Goal: Task Accomplishment & Management: Complete application form

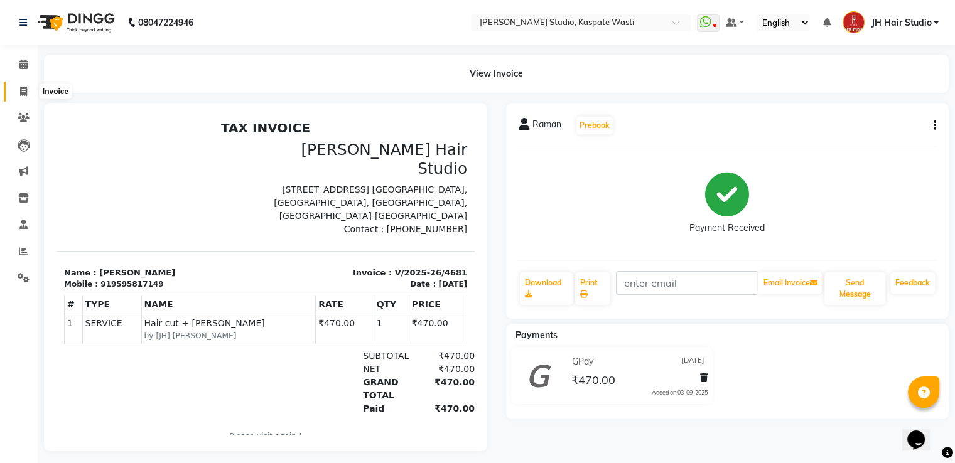
click at [23, 96] on icon at bounding box center [23, 91] width 7 height 9
select select "service"
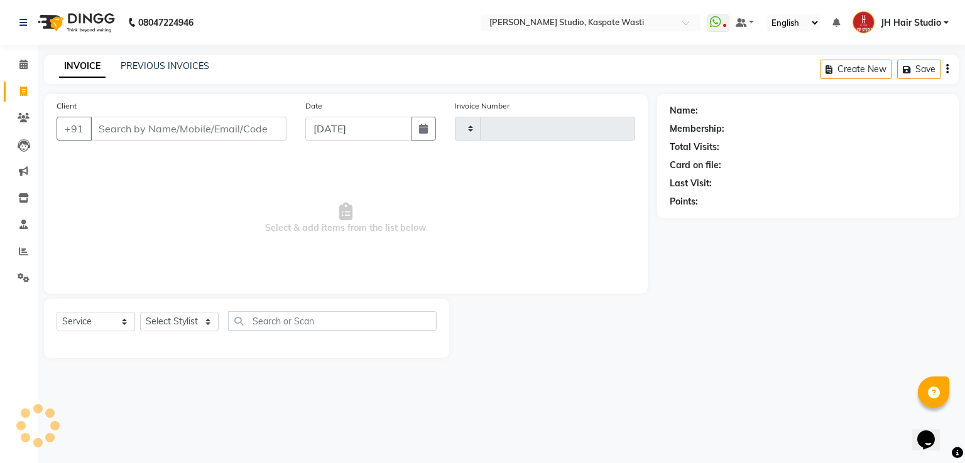
type input "4682"
select select "130"
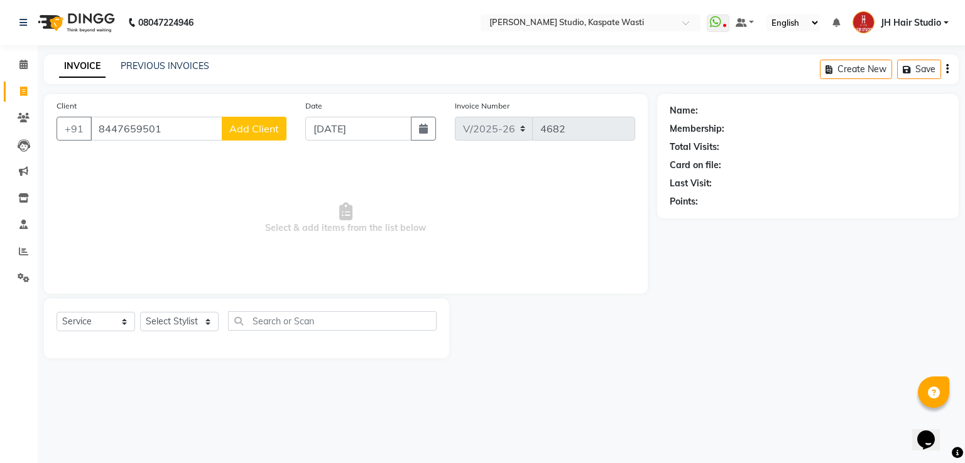
type input "8447659501"
click at [244, 128] on span "Add Client" at bounding box center [254, 128] width 50 height 13
select select "22"
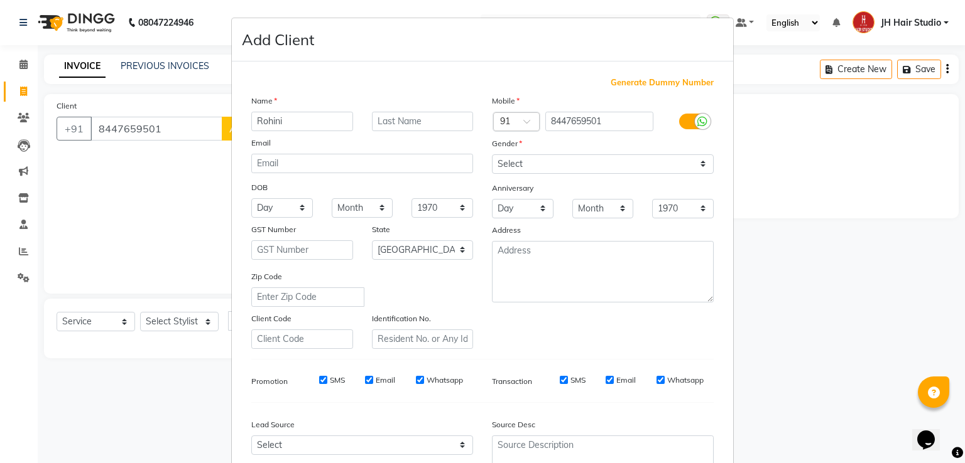
type input "Rohini"
click at [540, 160] on select "Select [DEMOGRAPHIC_DATA] [DEMOGRAPHIC_DATA] Other Prefer Not To Say" at bounding box center [603, 163] width 222 height 19
select select "[DEMOGRAPHIC_DATA]"
click at [492, 155] on select "Select [DEMOGRAPHIC_DATA] [DEMOGRAPHIC_DATA] Other Prefer Not To Say" at bounding box center [603, 163] width 222 height 19
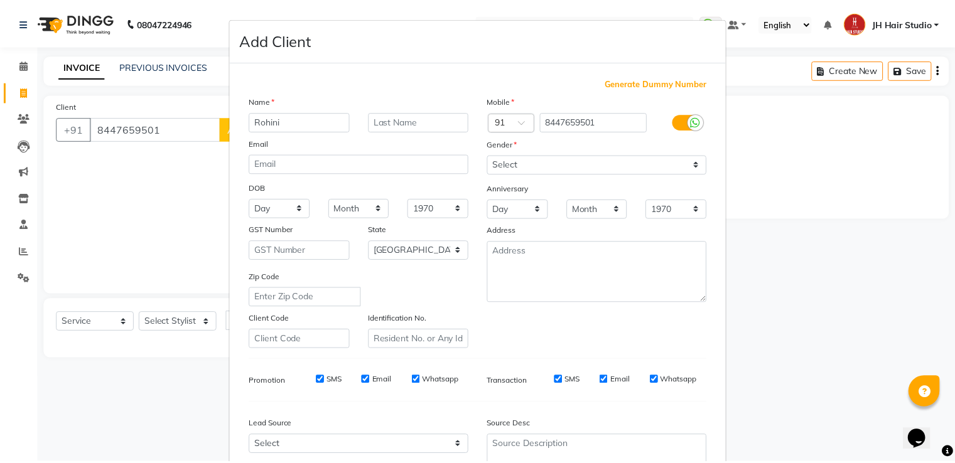
scroll to position [122, 0]
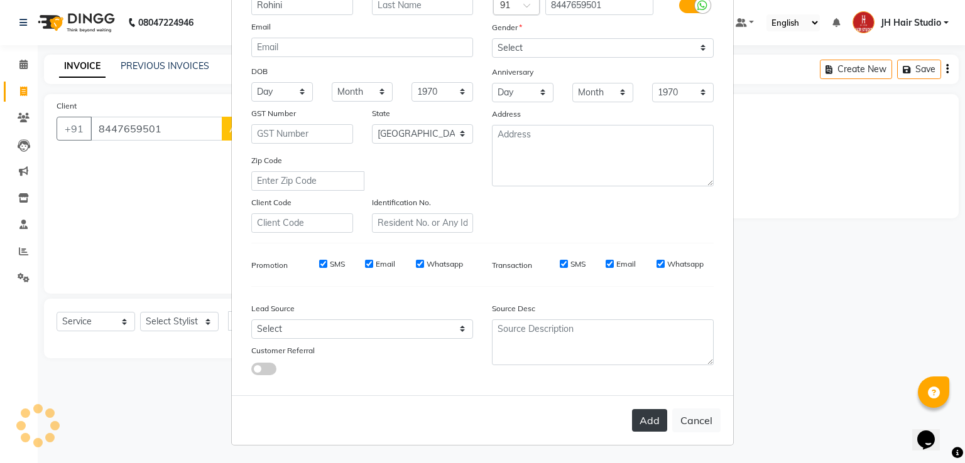
click at [643, 416] on button "Add" at bounding box center [649, 420] width 35 height 23
select select
select select "null"
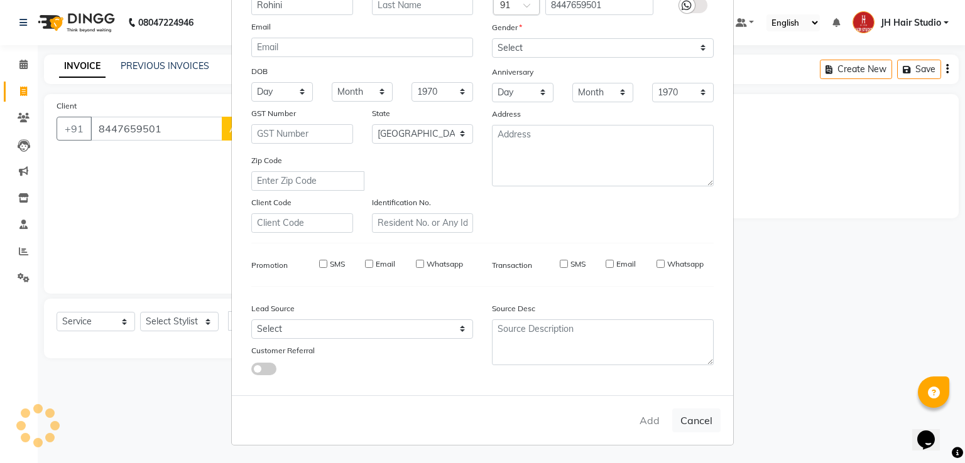
select select
checkbox input "false"
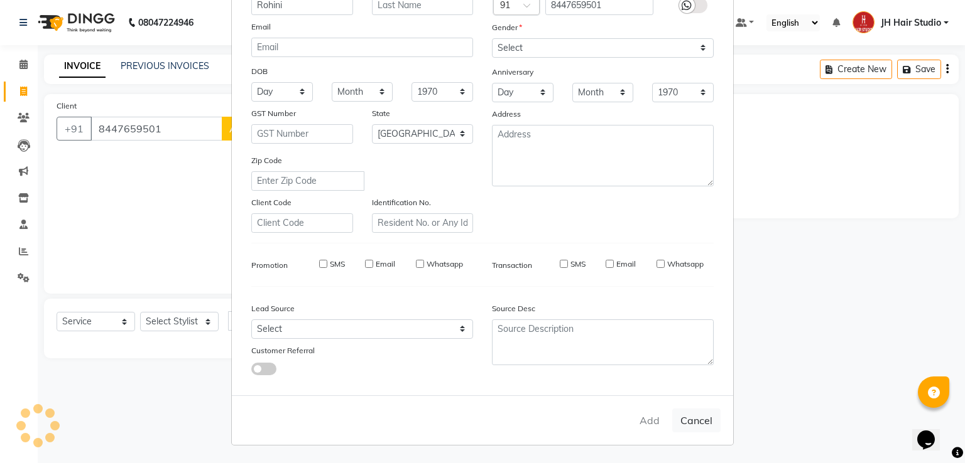
checkbox input "false"
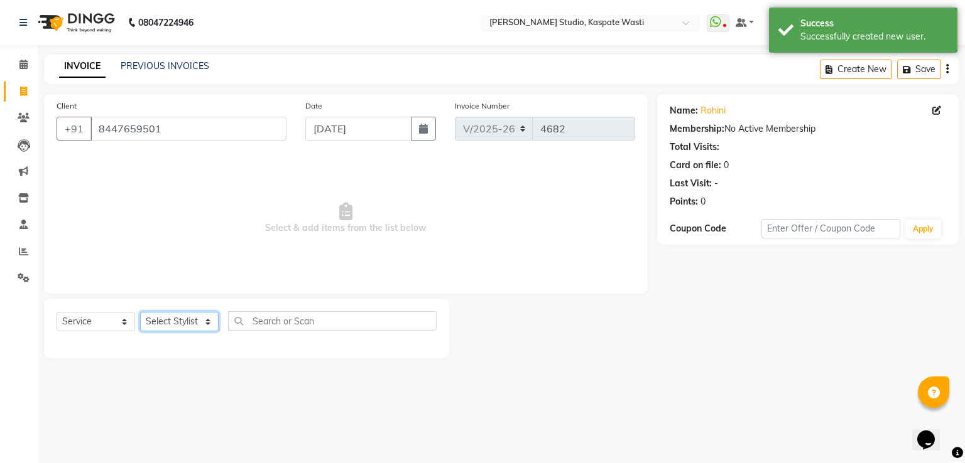
click at [178, 323] on select "Select Stylist [F1] GANESH [F1] [PERSON_NAME] [ F1] RAM [F1]Sanjay [F1][PERSON_…" at bounding box center [179, 321] width 79 height 19
select select "3887"
click at [140, 313] on select "Select Stylist [F1] GANESH [F1] [PERSON_NAME] [ F1] RAM [F1]Sanjay [F1][PERSON_…" at bounding box center [179, 321] width 79 height 19
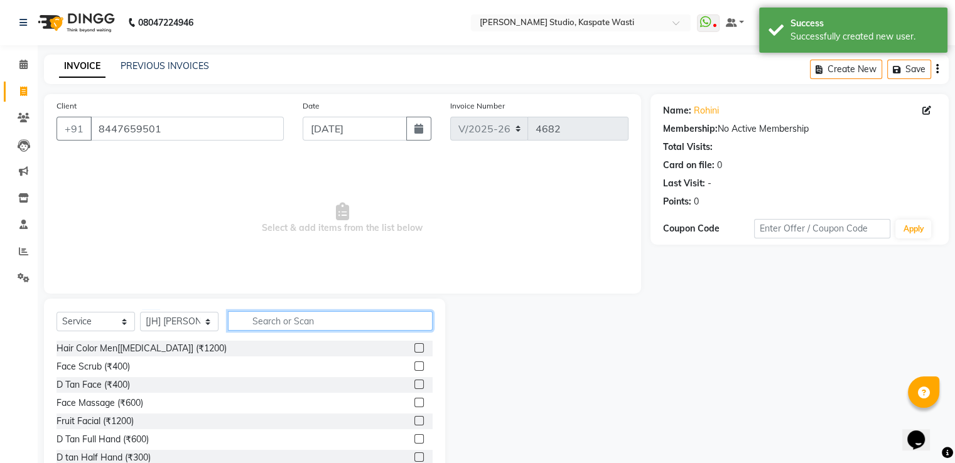
click at [327, 325] on input "text" at bounding box center [330, 320] width 205 height 19
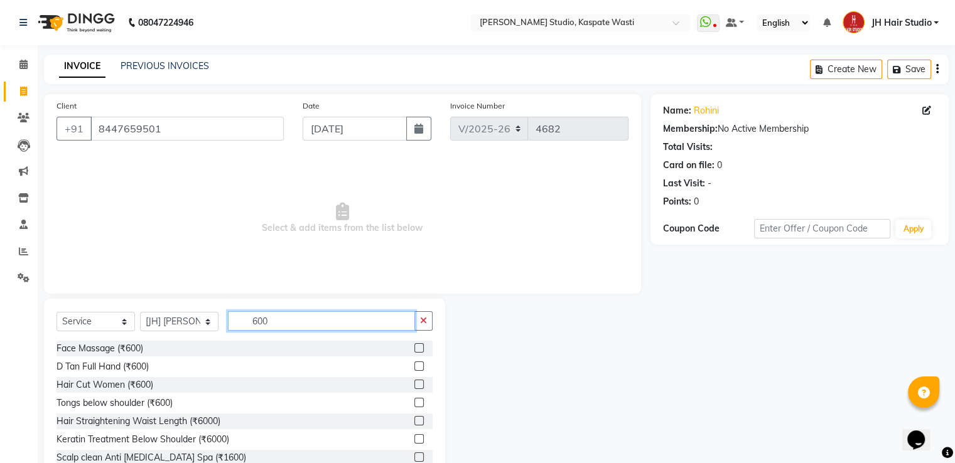
type input "600"
click at [414, 386] on label at bounding box center [418, 384] width 9 height 9
click at [414, 386] on input "checkbox" at bounding box center [418, 385] width 8 height 8
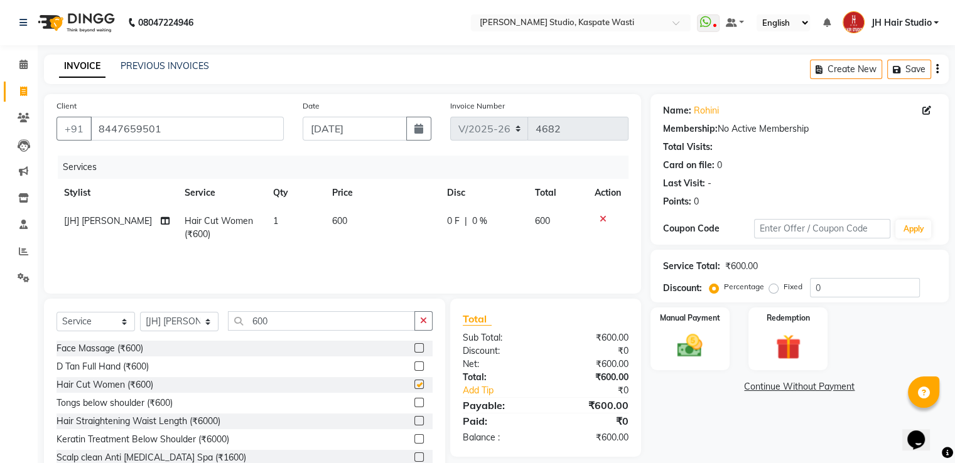
checkbox input "false"
click at [685, 352] on img at bounding box center [690, 347] width 42 height 30
click at [782, 385] on span "CASH" at bounding box center [785, 388] width 27 height 14
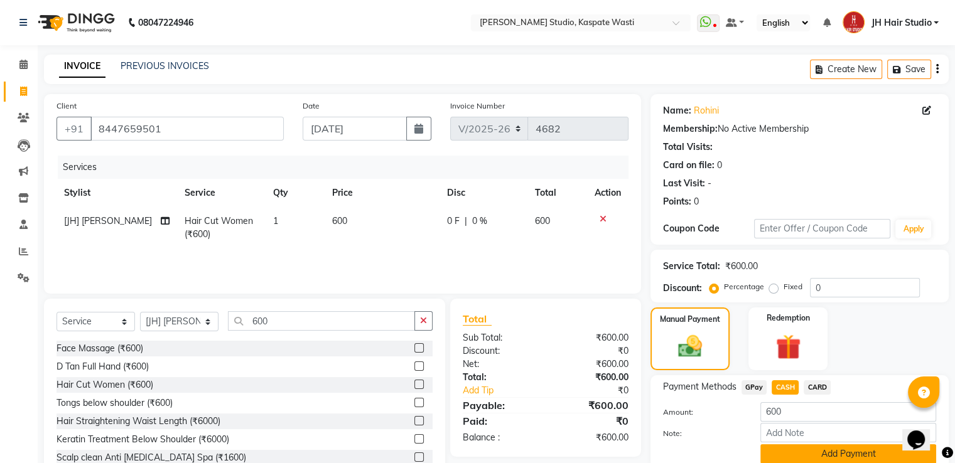
click at [821, 453] on button "Add Payment" at bounding box center [849, 454] width 176 height 19
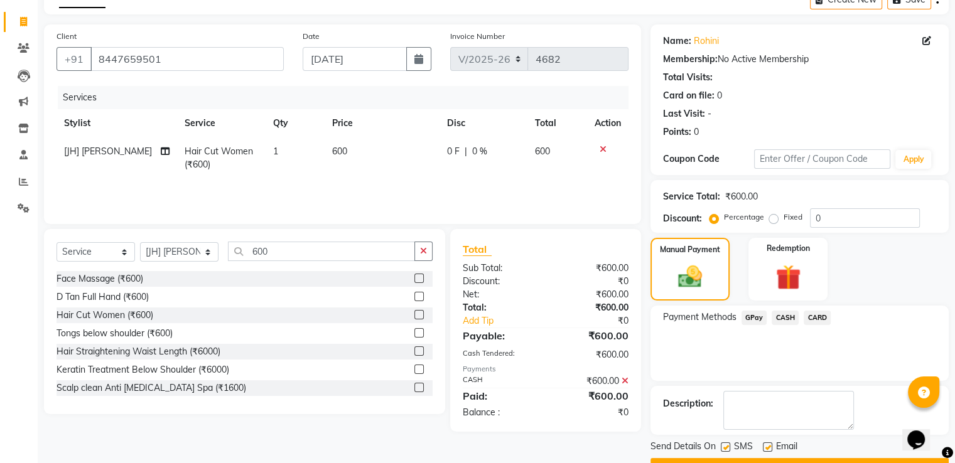
scroll to position [102, 0]
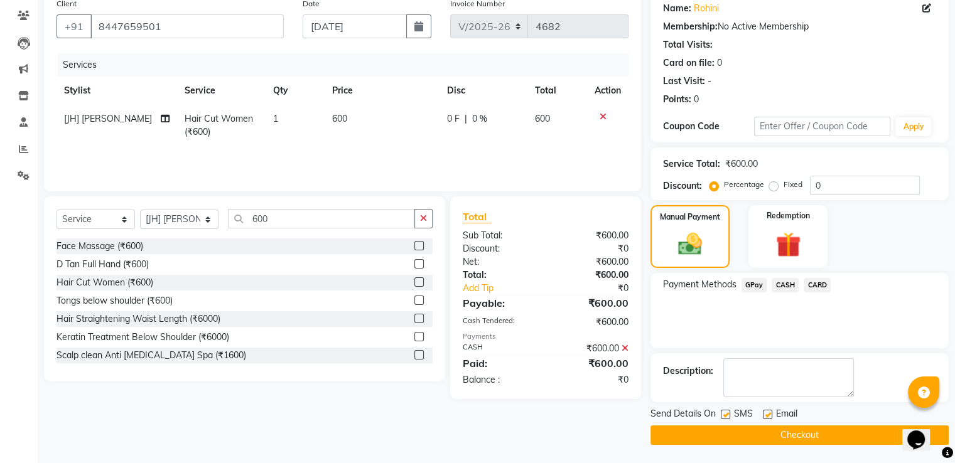
click at [737, 435] on button "Checkout" at bounding box center [800, 435] width 298 height 19
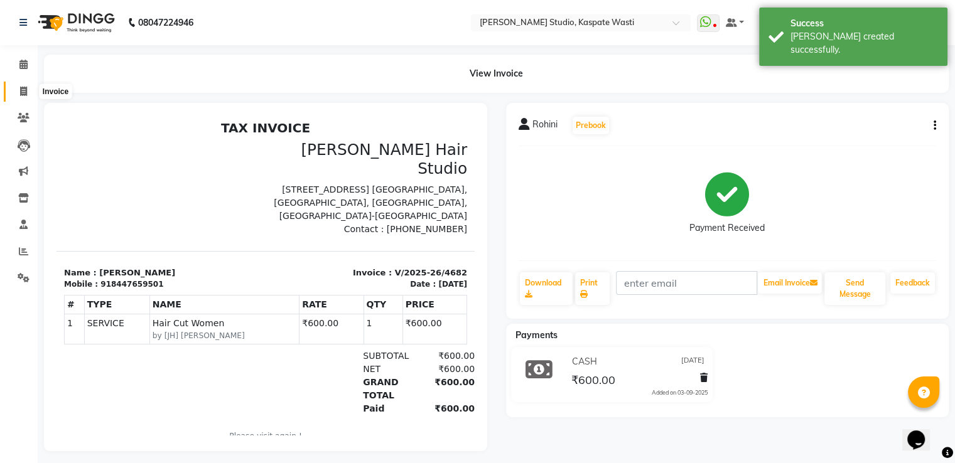
click at [23, 92] on icon at bounding box center [23, 91] width 7 height 9
select select "service"
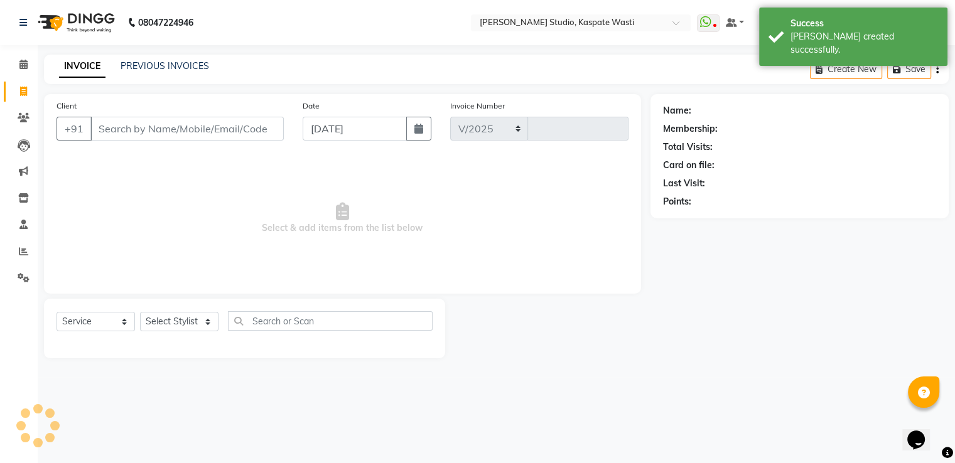
select select "130"
type input "4683"
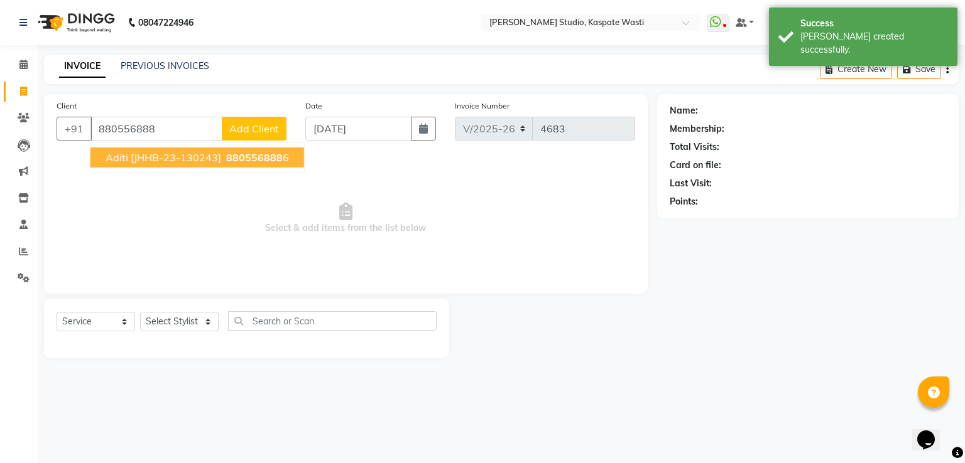
click at [198, 159] on span "Aditi [JHHB-23-130243]" at bounding box center [164, 157] width 116 height 13
type input "8805568886"
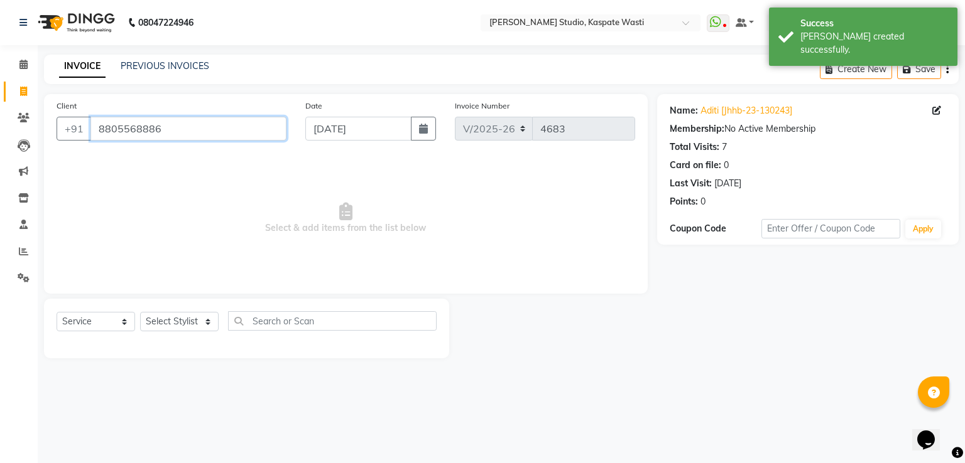
click at [128, 132] on input "8805568886" at bounding box center [188, 129] width 196 height 24
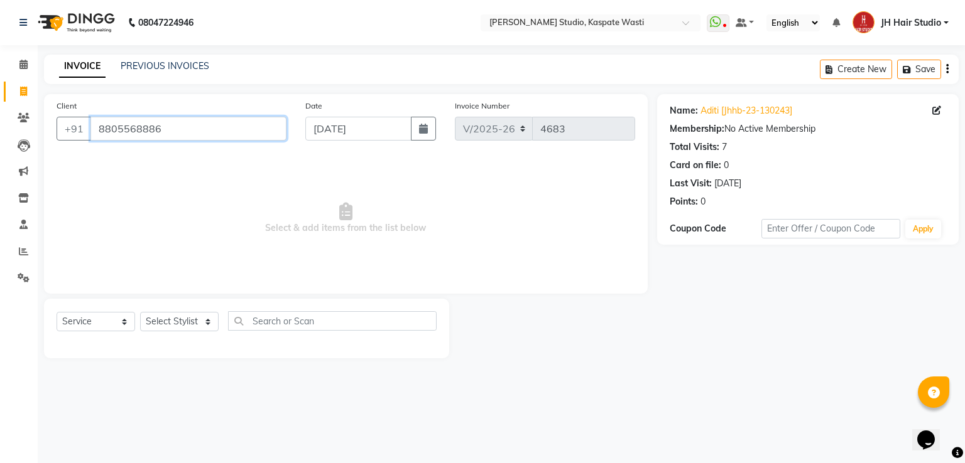
click at [128, 132] on input "8805568886" at bounding box center [188, 129] width 196 height 24
click at [180, 321] on select "Select Stylist [F1] GANESH [F1] [PERSON_NAME] [ F1] RAM [F1]Sanjay [F1][PERSON_…" at bounding box center [179, 321] width 79 height 19
select select "47594"
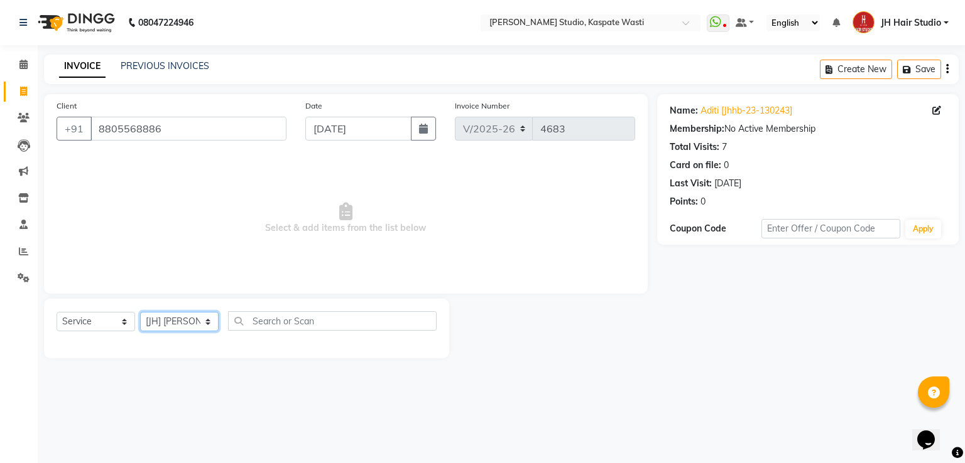
click at [140, 313] on select "Select Stylist [F1] GANESH [F1] [PERSON_NAME] [ F1] RAM [F1]Sanjay [F1][PERSON_…" at bounding box center [179, 321] width 79 height 19
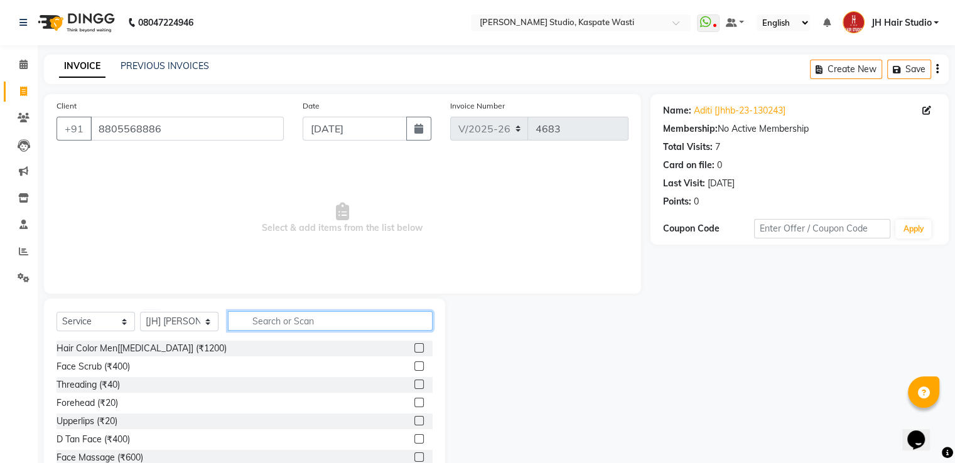
click at [291, 328] on input "text" at bounding box center [330, 320] width 205 height 19
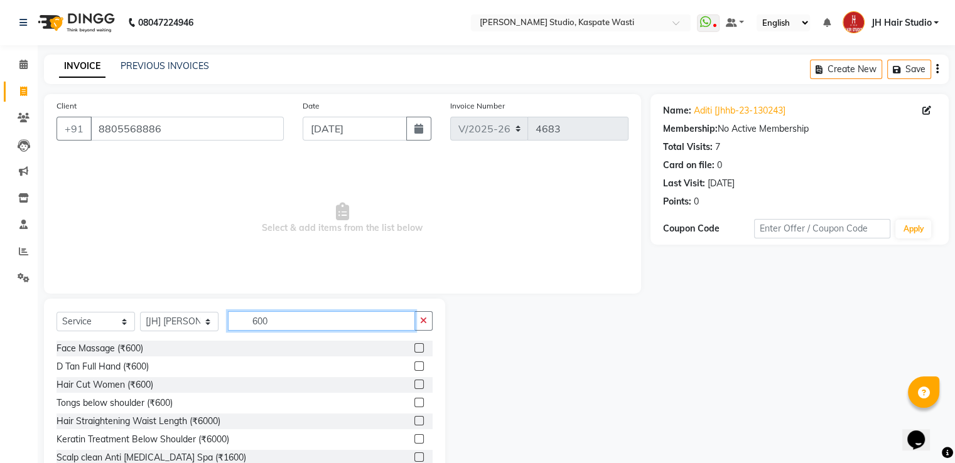
type input "600"
click at [414, 385] on label at bounding box center [418, 384] width 9 height 9
click at [414, 385] on input "checkbox" at bounding box center [418, 385] width 8 height 8
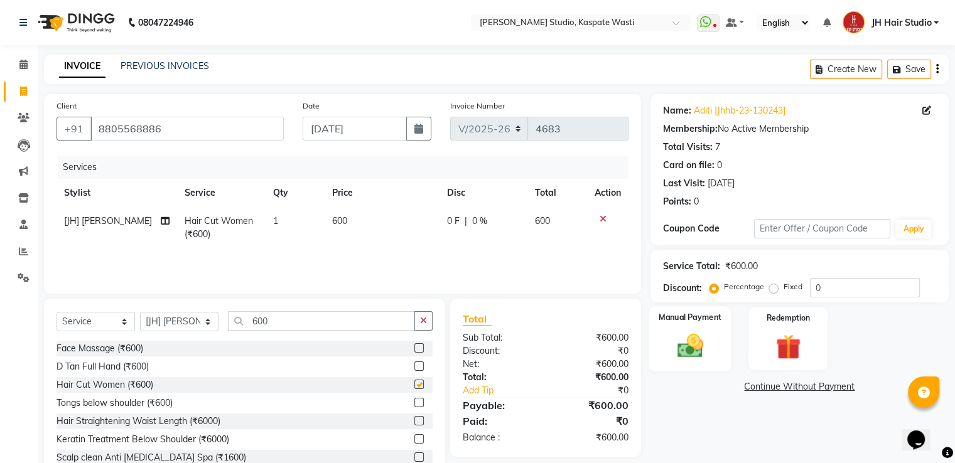
checkbox input "false"
click at [708, 355] on img at bounding box center [690, 347] width 42 height 30
click at [786, 385] on span "CASH" at bounding box center [785, 388] width 27 height 14
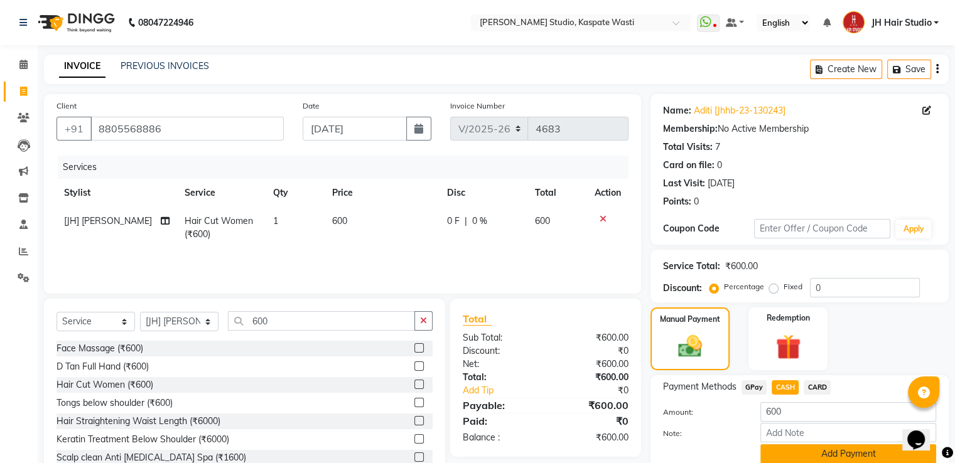
click at [838, 454] on button "Add Payment" at bounding box center [849, 454] width 176 height 19
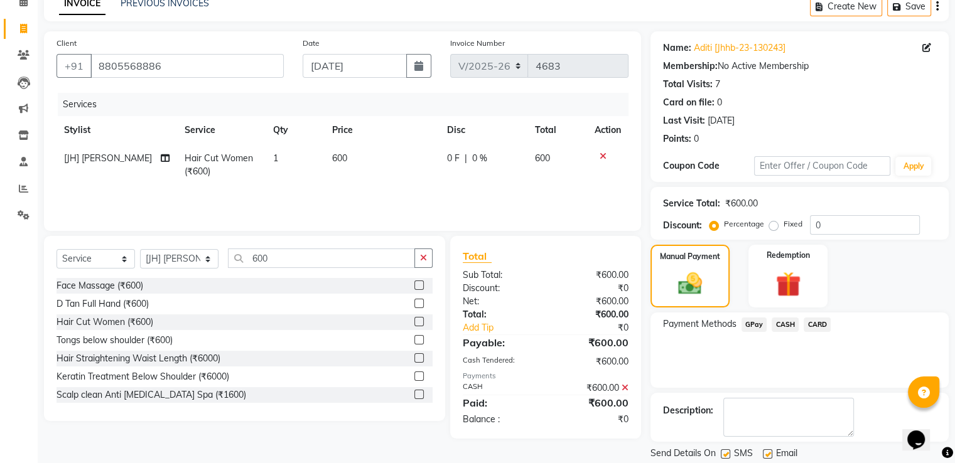
scroll to position [102, 0]
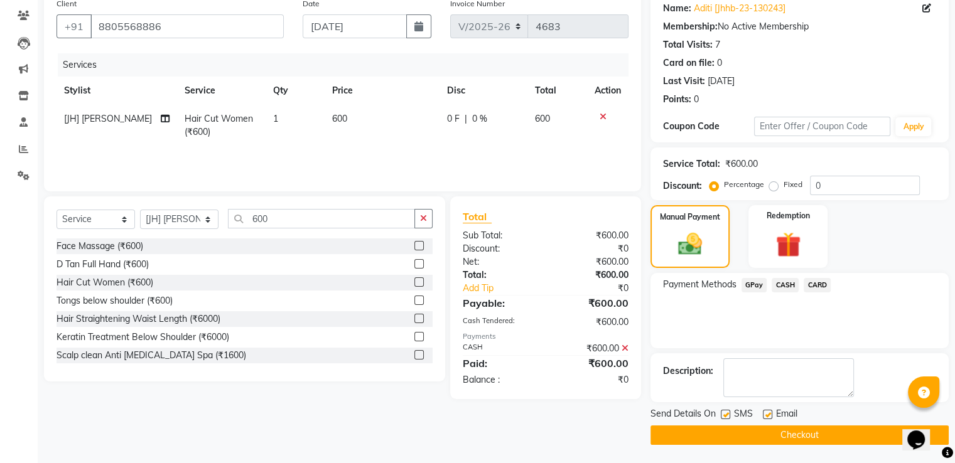
click at [785, 438] on button "Checkout" at bounding box center [800, 435] width 298 height 19
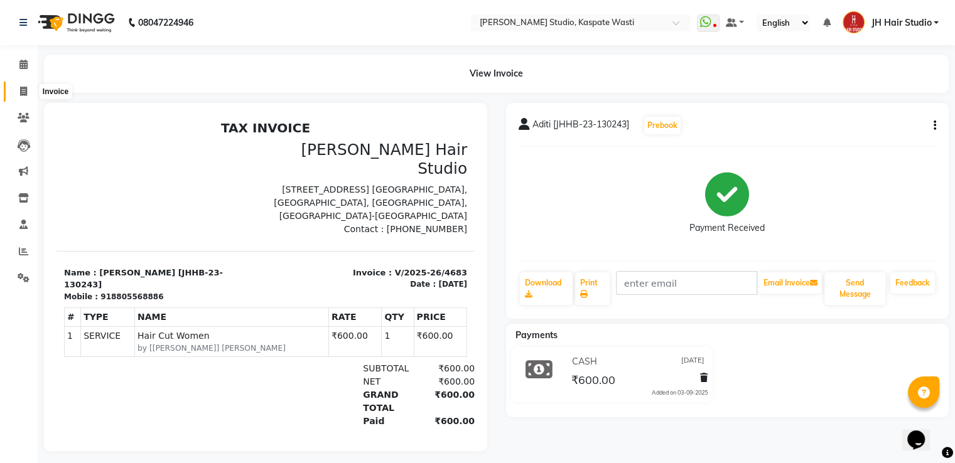
click at [13, 87] on span at bounding box center [24, 92] width 22 height 14
select select "service"
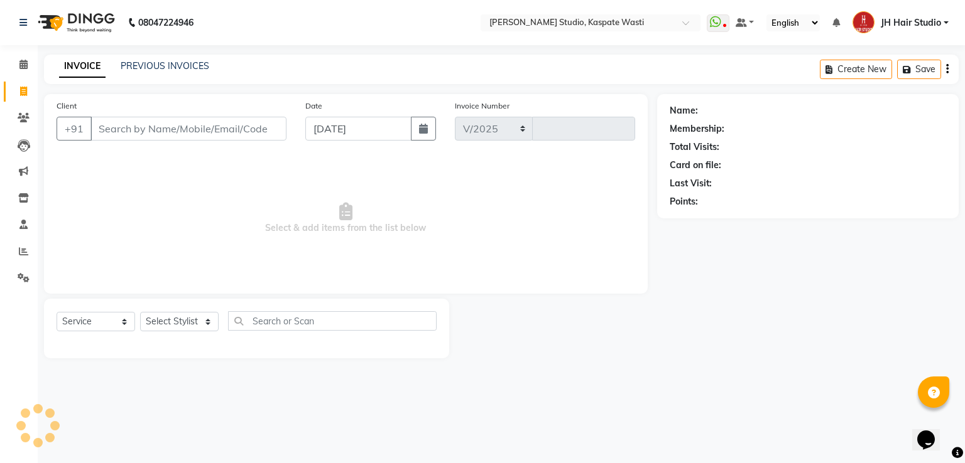
select select "130"
type input "4684"
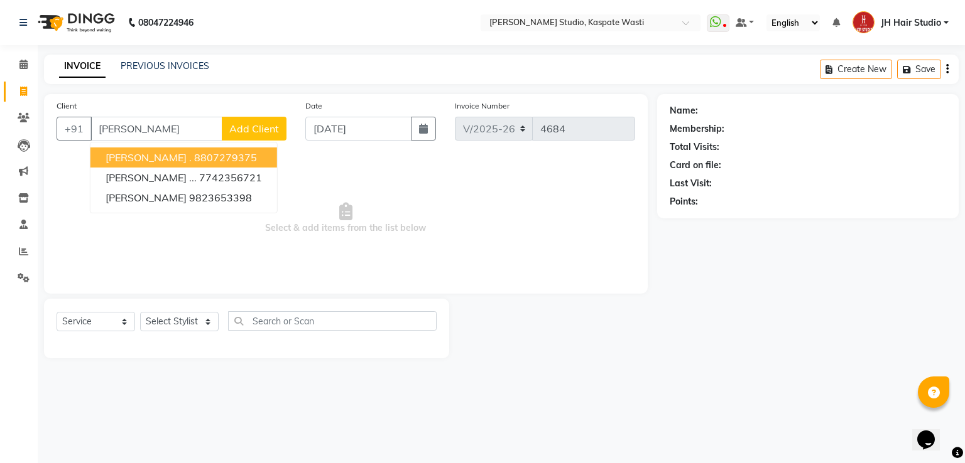
click at [134, 154] on span "[PERSON_NAME] ." at bounding box center [149, 157] width 86 height 13
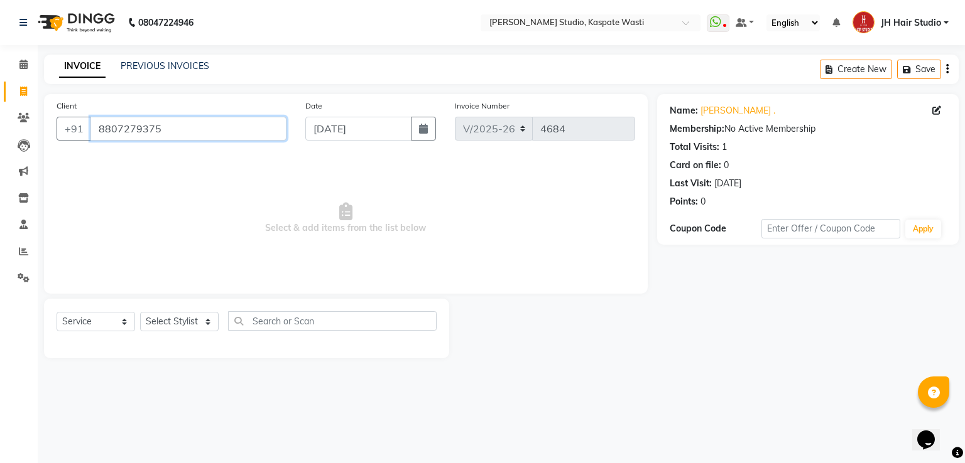
click at [119, 131] on input "8807279375" at bounding box center [188, 129] width 196 height 24
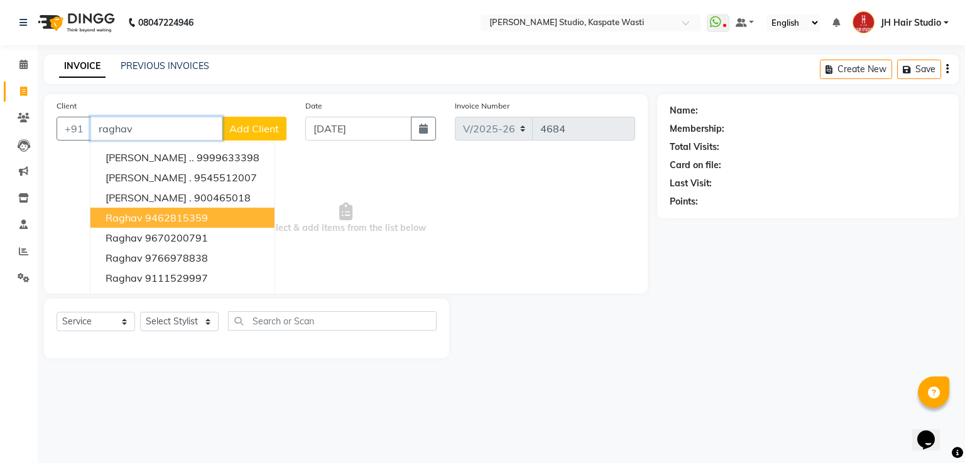
type input "raghav"
click at [0, 390] on div "Calendar Invoice Clients Leads Marketing Inventory Staff Reports Settings Compl…" at bounding box center [85, 240] width 170 height 409
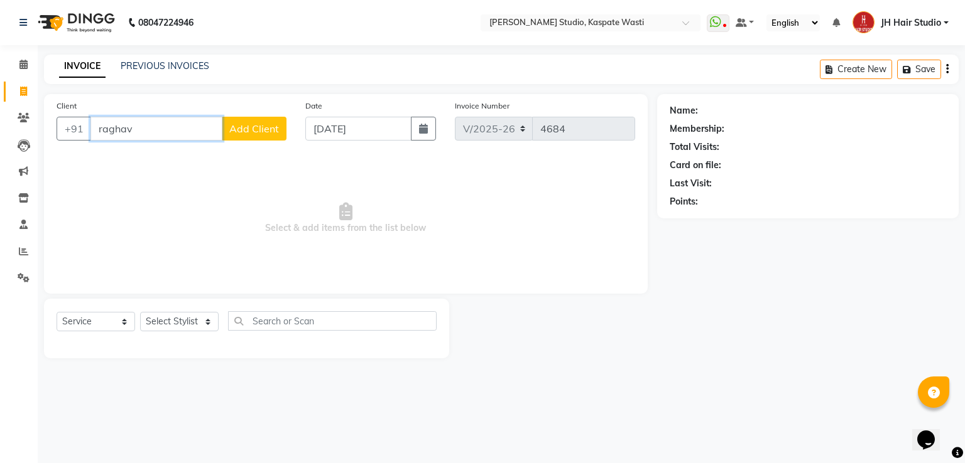
click at [100, 135] on input "raghav" at bounding box center [156, 129] width 132 height 24
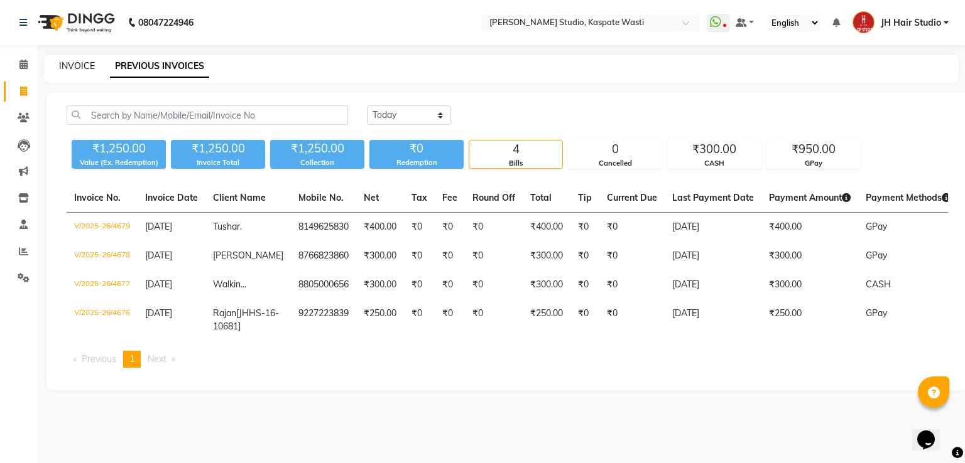
click at [78, 71] on link "INVOICE" at bounding box center [77, 65] width 36 height 11
select select "service"
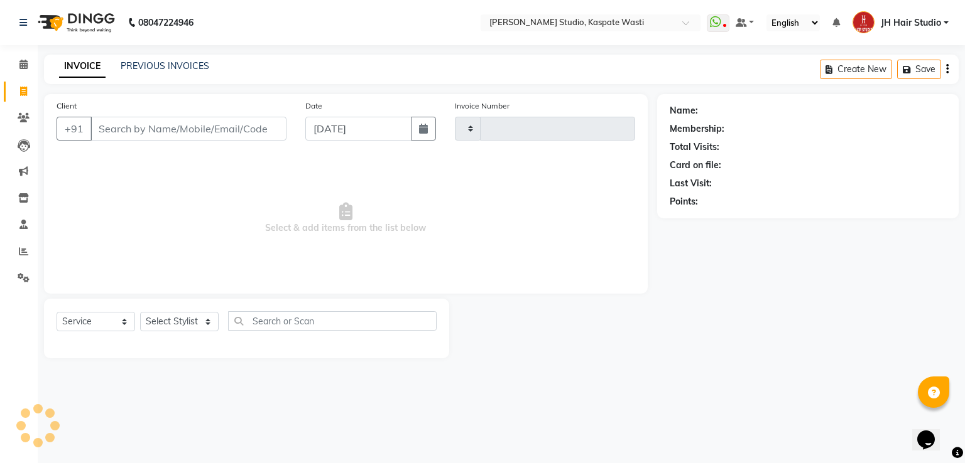
type input "4684"
select select "130"
click at [149, 70] on link "PREVIOUS INVOICES" at bounding box center [165, 65] width 89 height 11
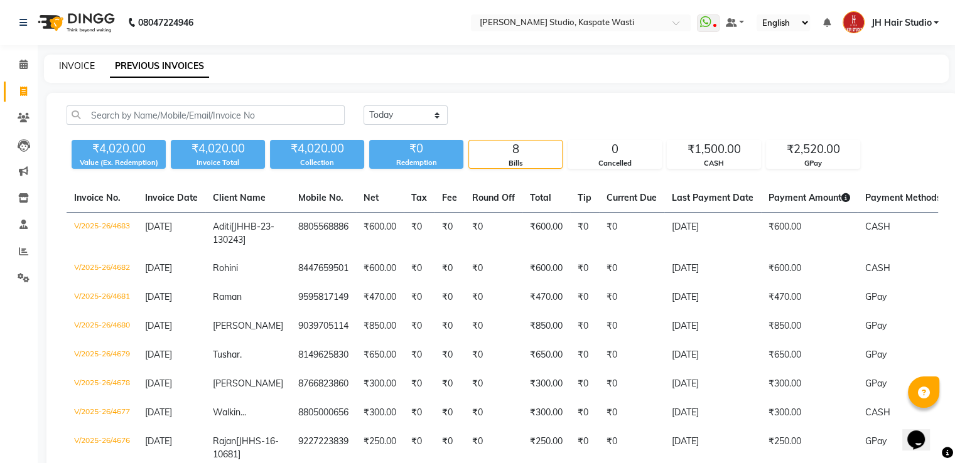
click at [66, 64] on link "INVOICE" at bounding box center [77, 65] width 36 height 11
select select "service"
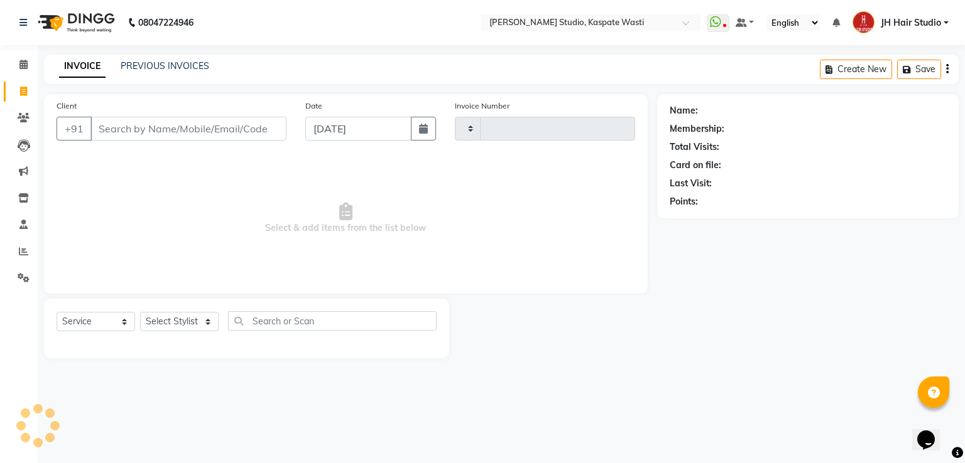
type input "4684"
select select "130"
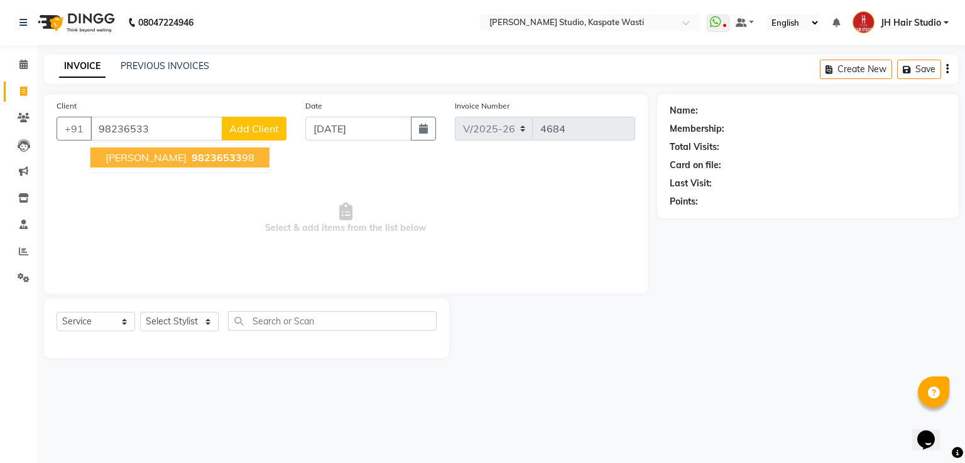
click at [192, 153] on span "98236533" at bounding box center [217, 157] width 50 height 13
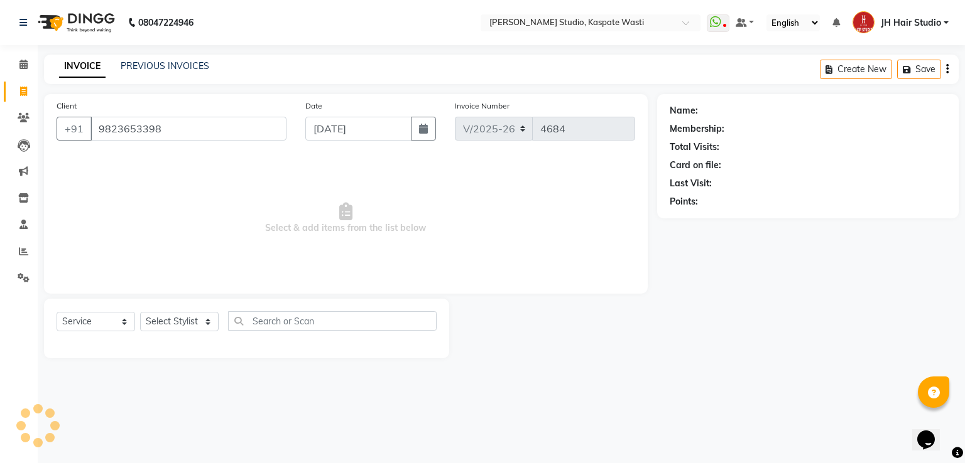
type input "9823653398"
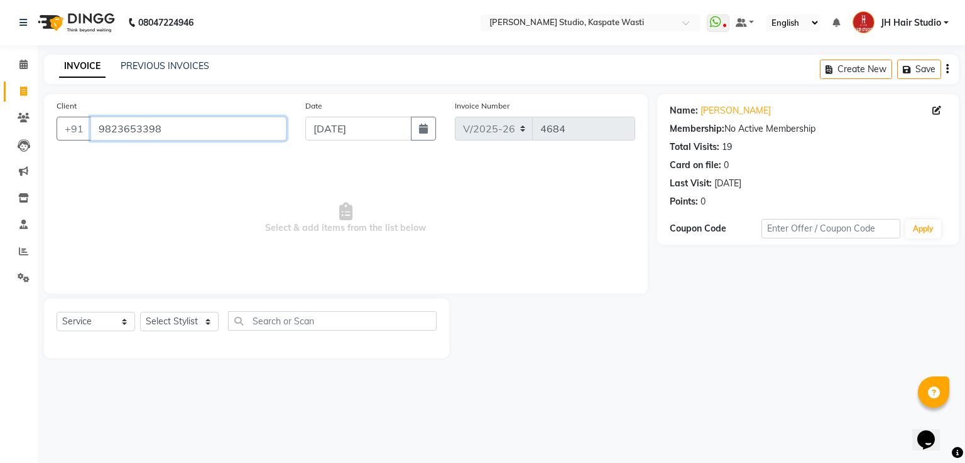
click at [108, 119] on input "9823653398" at bounding box center [188, 129] width 196 height 24
click at [18, 121] on icon at bounding box center [24, 117] width 12 height 9
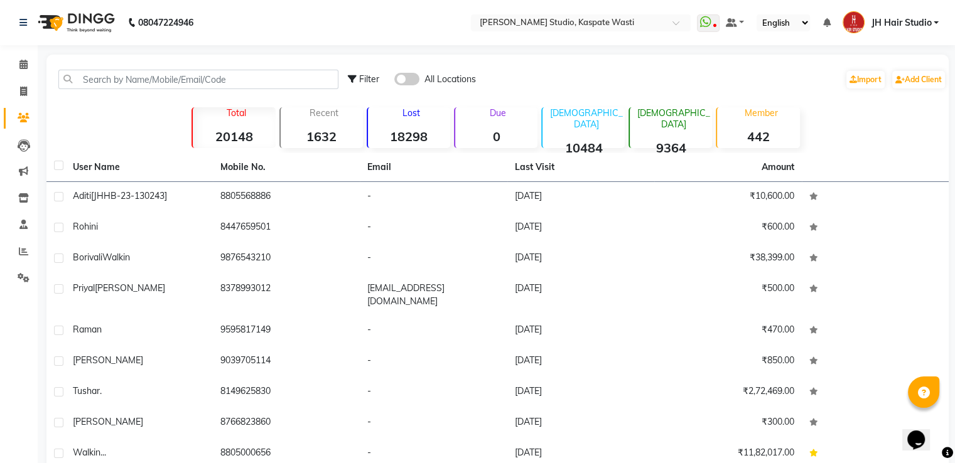
click at [229, 92] on div "Filter All Locations Import Add Client" at bounding box center [497, 80] width 897 height 40
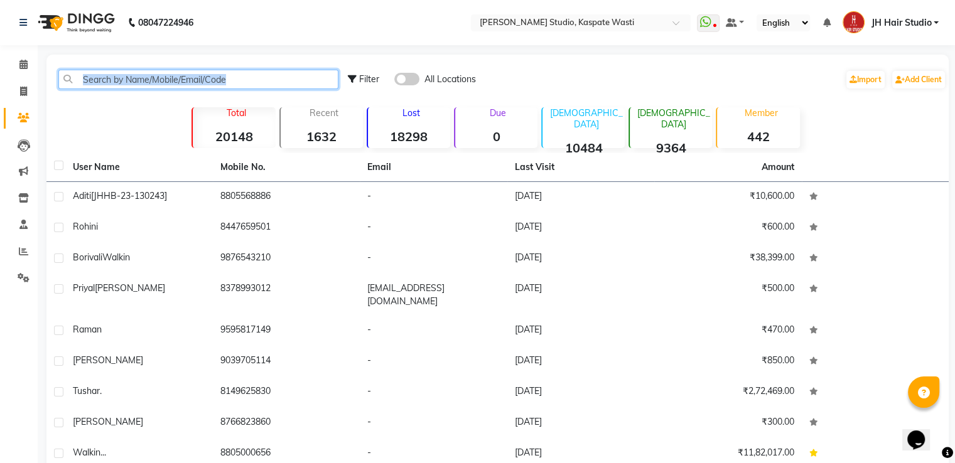
click at [229, 82] on input "text" at bounding box center [198, 79] width 280 height 19
paste input "9823653398"
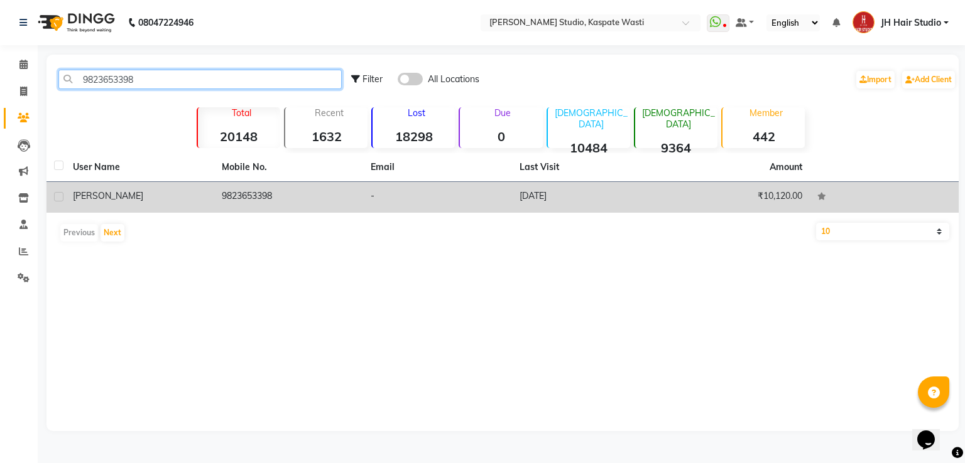
type input "9823653398"
click at [369, 195] on td "-" at bounding box center [437, 197] width 149 height 31
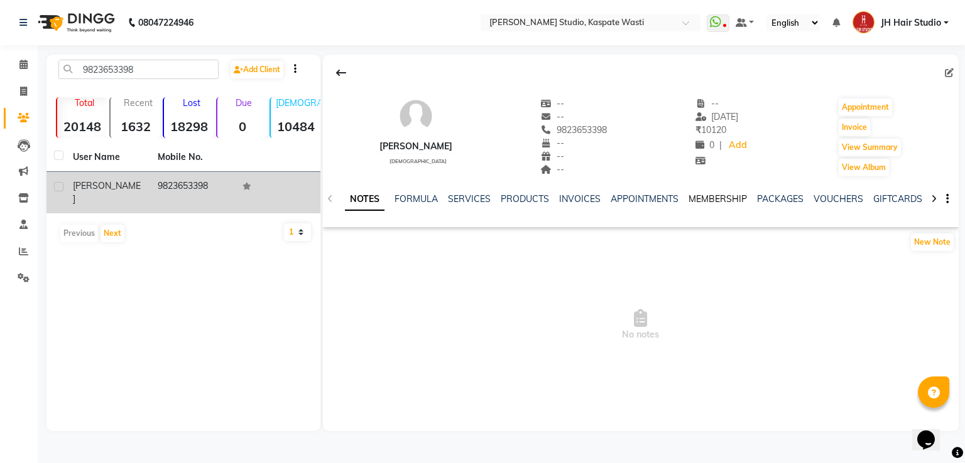
click at [710, 200] on link "MEMBERSHIP" at bounding box center [717, 198] width 58 height 11
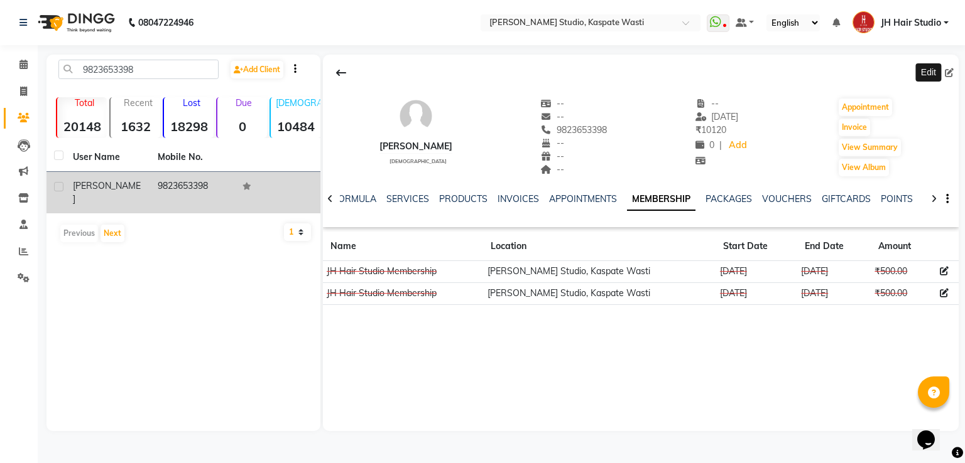
click at [950, 73] on icon at bounding box center [949, 72] width 9 height 9
select select "22"
select select "male"
select select
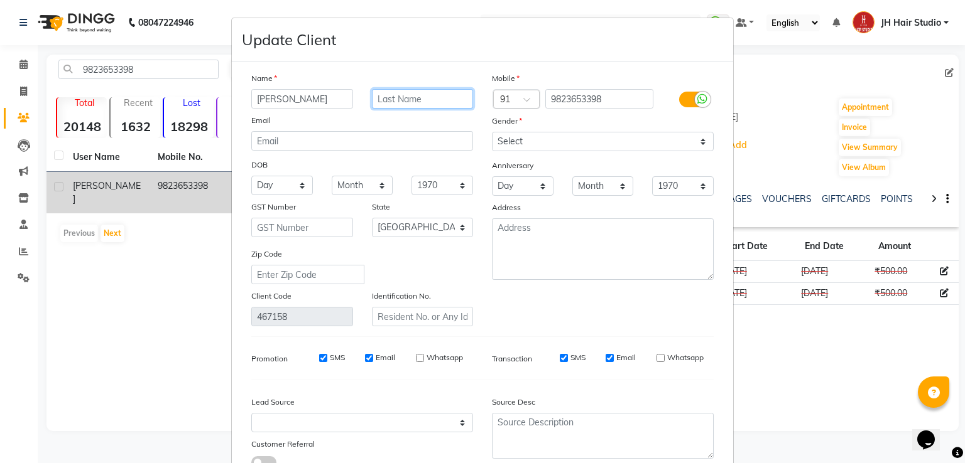
click at [387, 102] on input "text" at bounding box center [423, 98] width 102 height 19
click at [372, 101] on input "HX-247]" at bounding box center [423, 98] width 102 height 19
type input "[HX-247]"
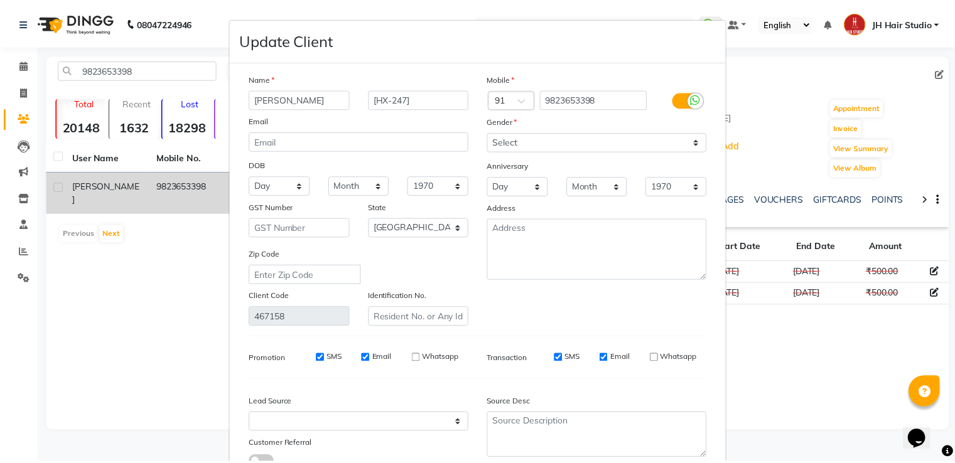
scroll to position [100, 0]
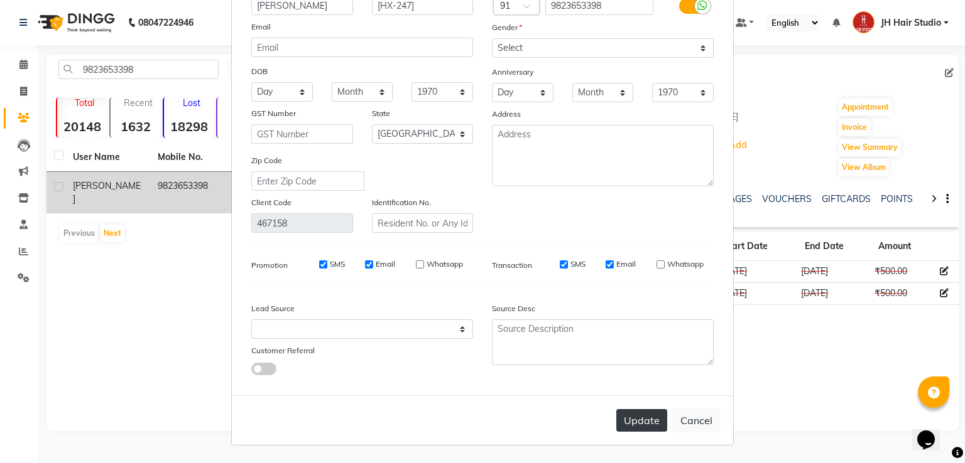
click at [623, 418] on button "Update" at bounding box center [641, 420] width 51 height 23
select select
select select "null"
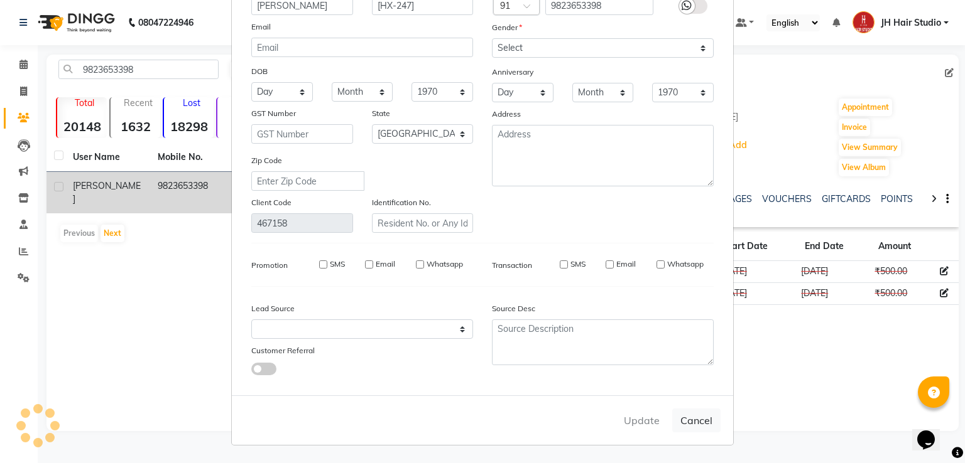
select select
checkbox input "false"
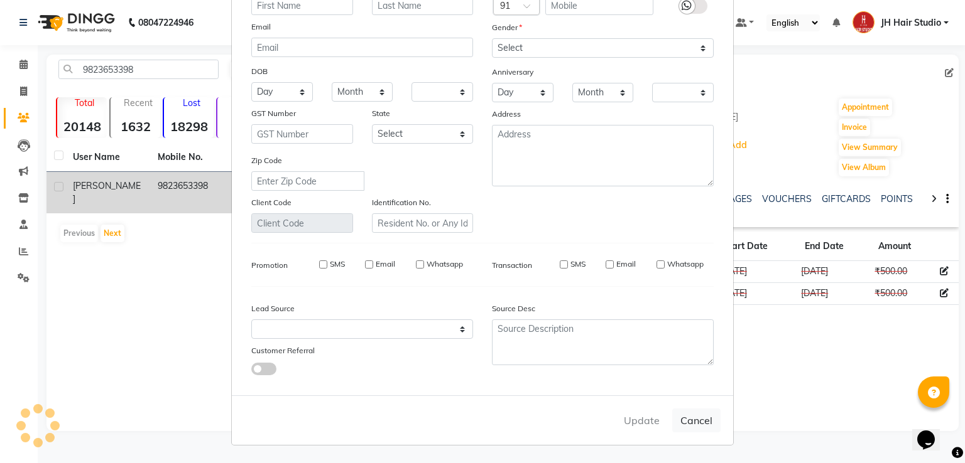
checkbox input "false"
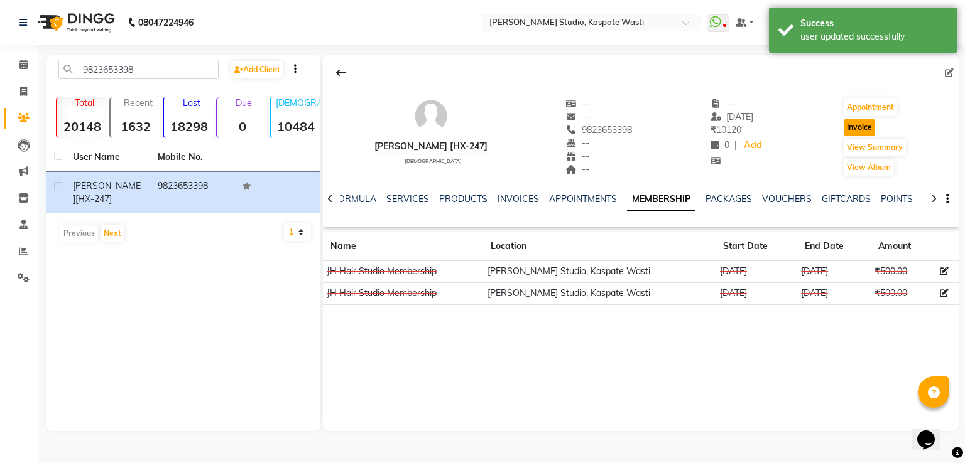
click at [864, 131] on button "Invoice" at bounding box center [858, 128] width 31 height 18
select select "130"
select select "service"
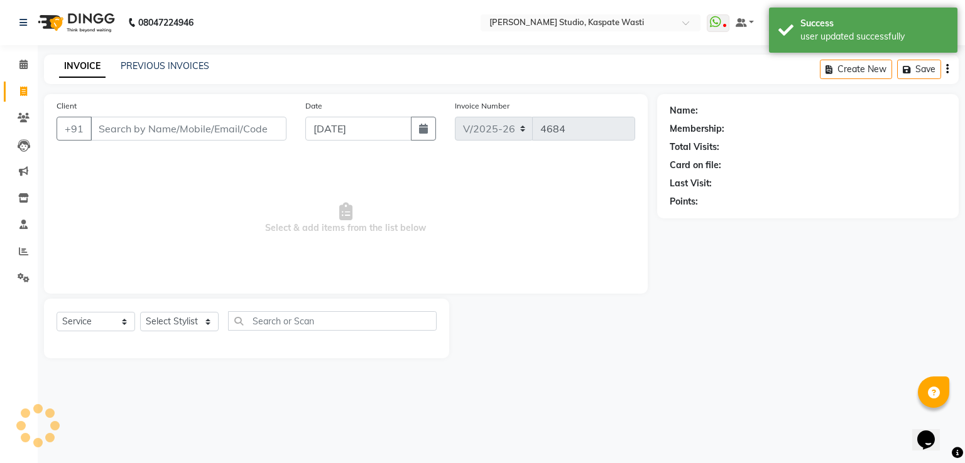
type input "9823653398"
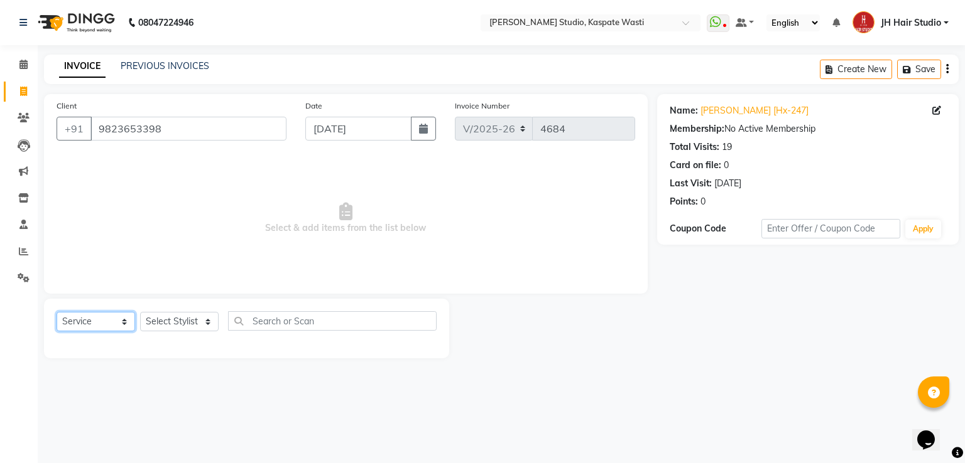
click at [84, 325] on select "Select Service Product Membership Package Voucher Prepaid Gift Card" at bounding box center [96, 321] width 79 height 19
select select "membership"
click at [57, 313] on select "Select Service Product Membership Package Voucher Prepaid Gift Card" at bounding box center [96, 321] width 79 height 19
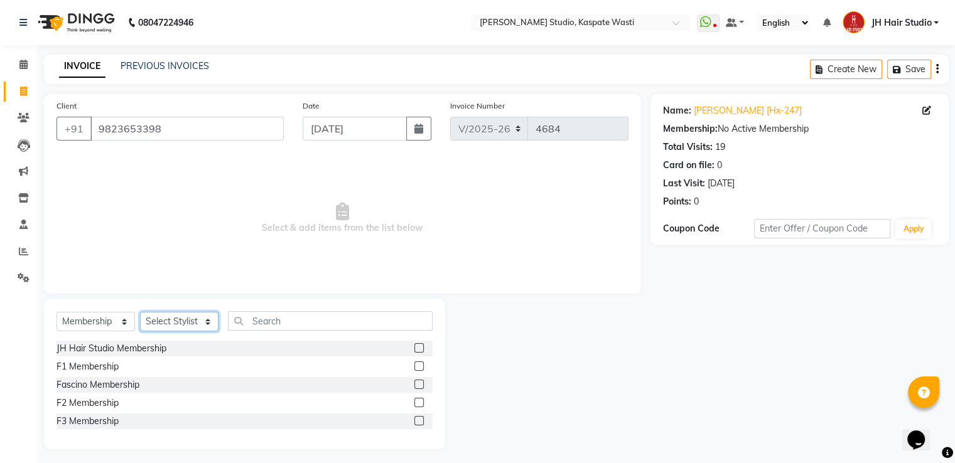
click at [188, 318] on select "Select Stylist [F1] GANESH [F1] [PERSON_NAME] [ F1] RAM [F1]Sanjay [F1][PERSON_…" at bounding box center [179, 321] width 79 height 19
select select "83281"
click at [140, 313] on select "Select Stylist [F1] GANESH [F1] [PERSON_NAME] [ F1] RAM [F1]Sanjay [F1][PERSON_…" at bounding box center [179, 321] width 79 height 19
click at [420, 347] on label at bounding box center [418, 348] width 9 height 9
click at [420, 347] on input "checkbox" at bounding box center [418, 349] width 8 height 8
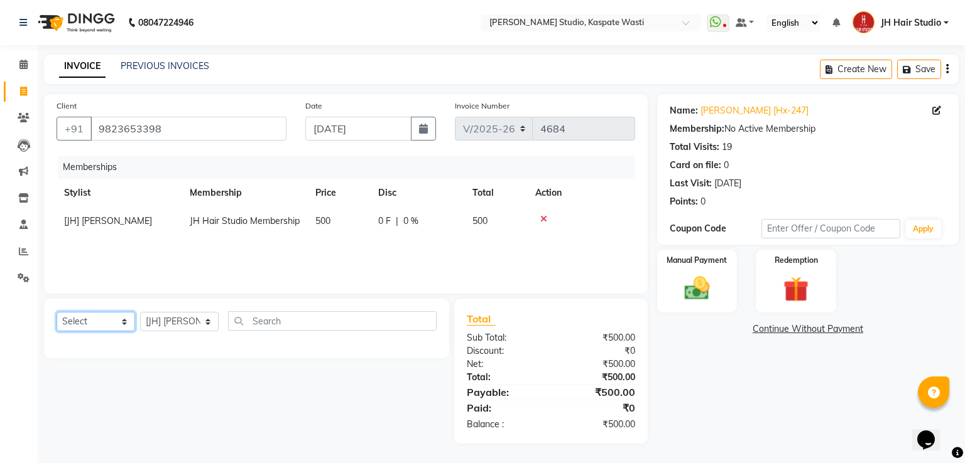
click at [106, 317] on select "Select Service Product Package Voucher Prepaid Gift Card" at bounding box center [96, 321] width 79 height 19
select select "service"
click at [57, 313] on select "Select Service Product Package Voucher Prepaid Gift Card" at bounding box center [96, 321] width 79 height 19
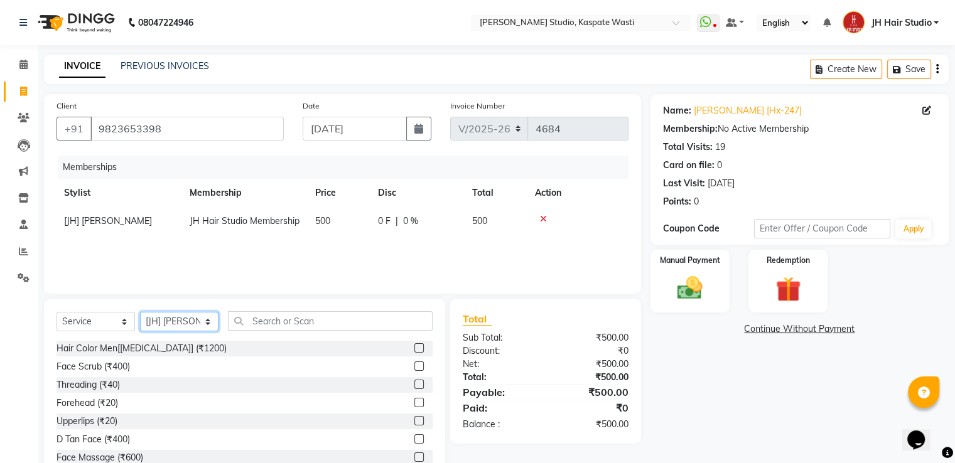
click at [175, 324] on select "Select Stylist [F1] GANESH [F1] [PERSON_NAME] [ F1] RAM [F1]Sanjay [F1][PERSON_…" at bounding box center [179, 321] width 79 height 19
select select "3887"
click at [140, 313] on select "Select Stylist [F1] GANESH [F1] [PERSON_NAME] [ F1] RAM [F1]Sanjay [F1][PERSON_…" at bounding box center [179, 321] width 79 height 19
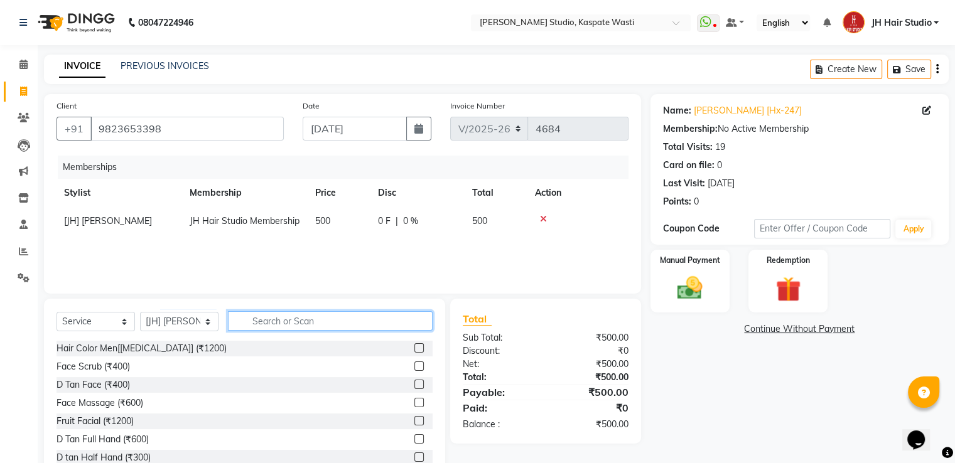
click at [286, 324] on input "text" at bounding box center [330, 320] width 205 height 19
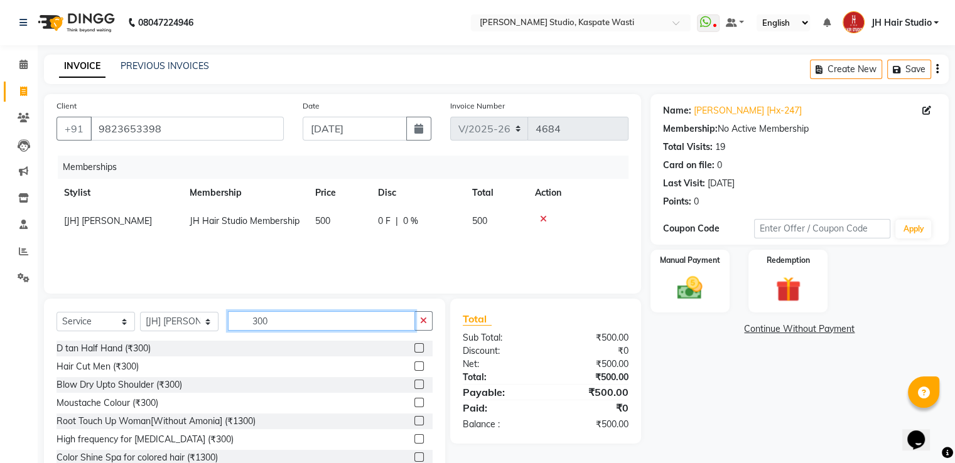
type input "300"
click at [414, 366] on label at bounding box center [418, 366] width 9 height 9
click at [414, 366] on input "checkbox" at bounding box center [418, 367] width 8 height 8
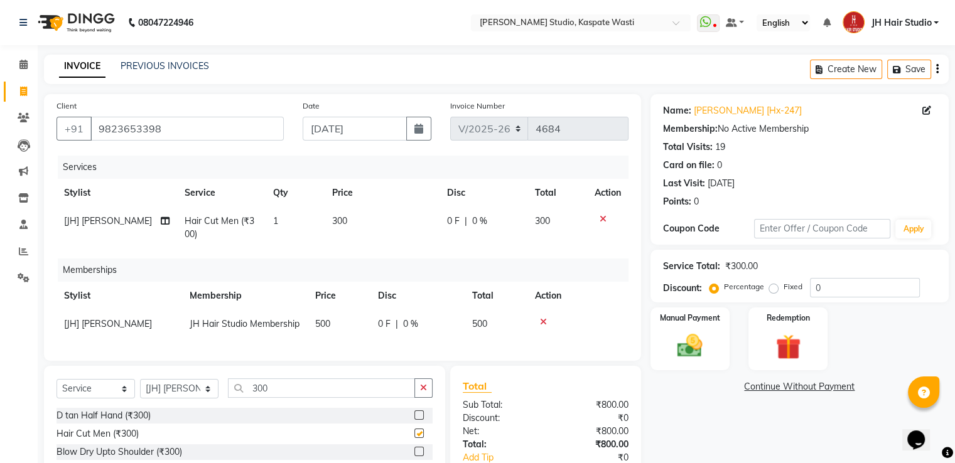
checkbox input "false"
click at [334, 232] on td "300" at bounding box center [382, 227] width 115 height 41
select select "3887"
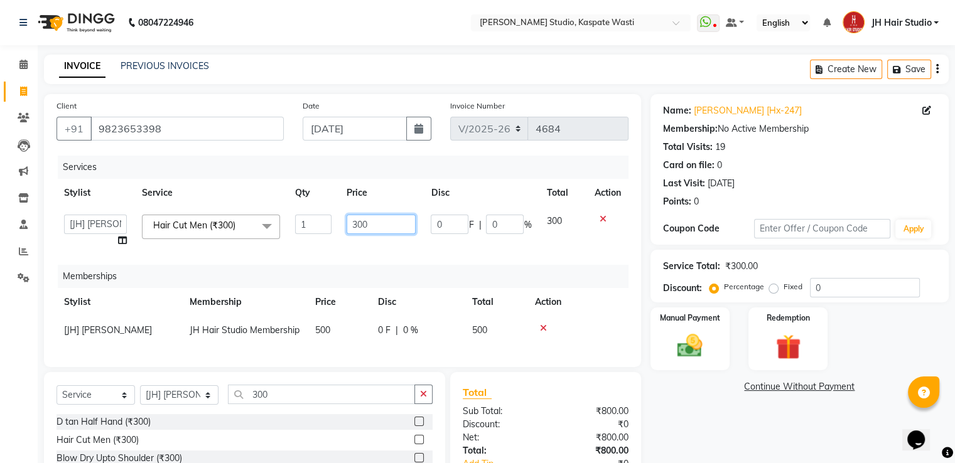
click at [362, 231] on input "300" at bounding box center [381, 224] width 69 height 19
type input "250"
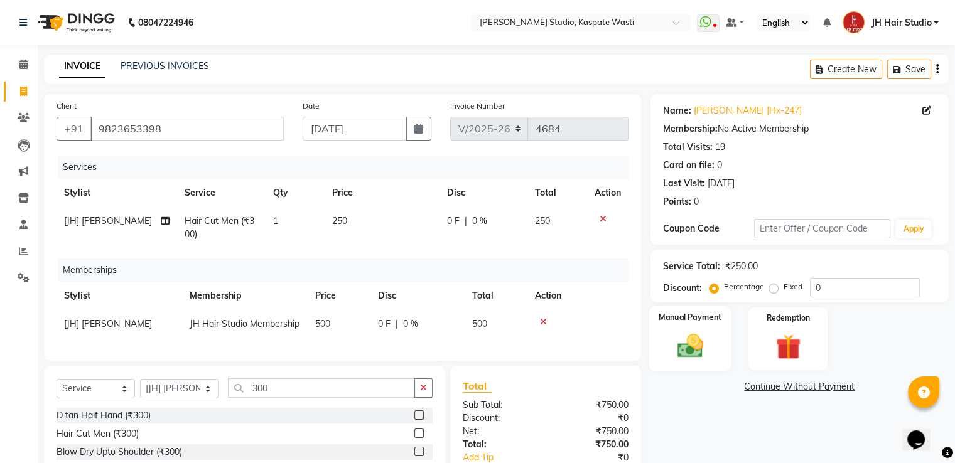
click at [685, 332] on img at bounding box center [690, 347] width 42 height 30
click at [759, 388] on span "GPay" at bounding box center [755, 388] width 26 height 14
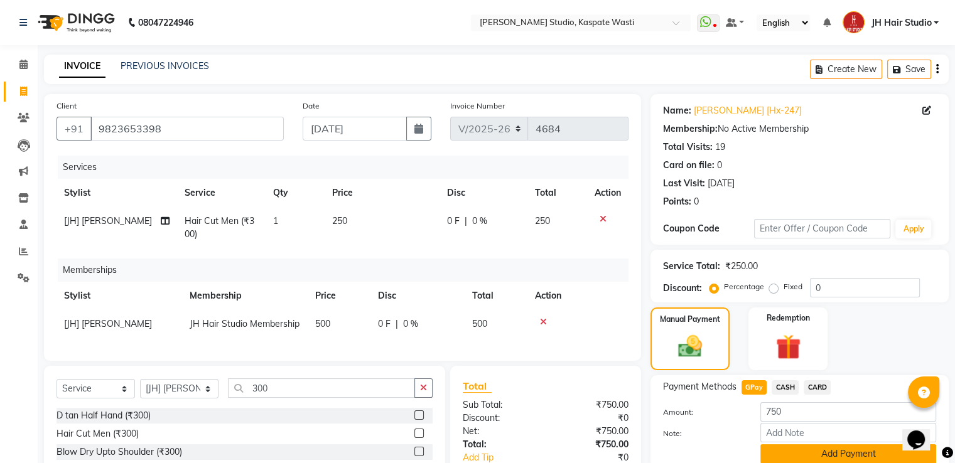
click at [824, 452] on button "Add Payment" at bounding box center [849, 454] width 176 height 19
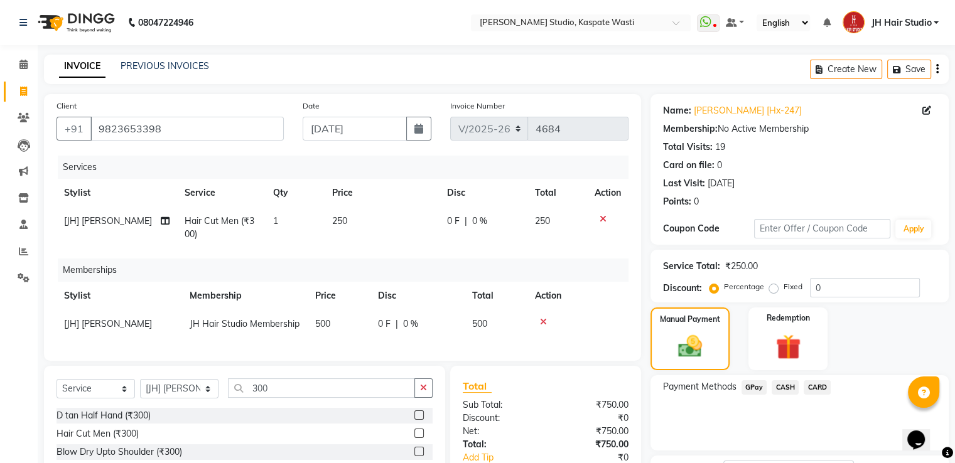
scroll to position [117, 0]
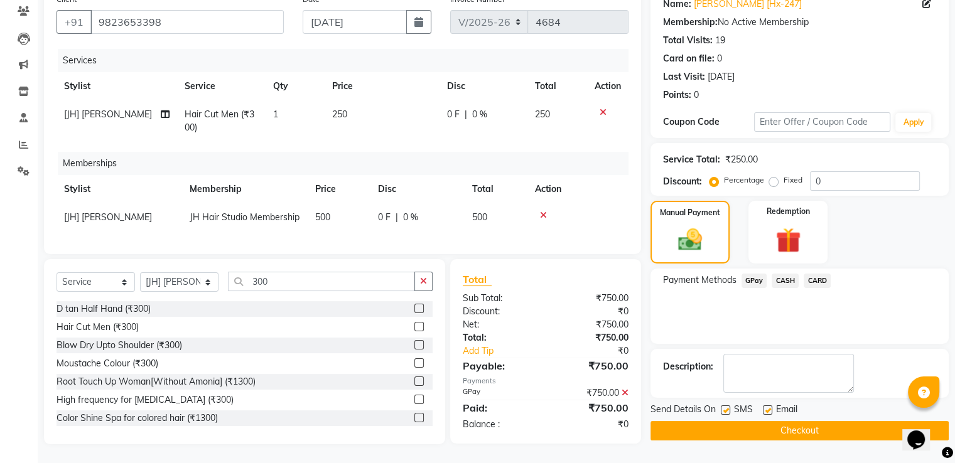
click at [784, 423] on button "Checkout" at bounding box center [800, 430] width 298 height 19
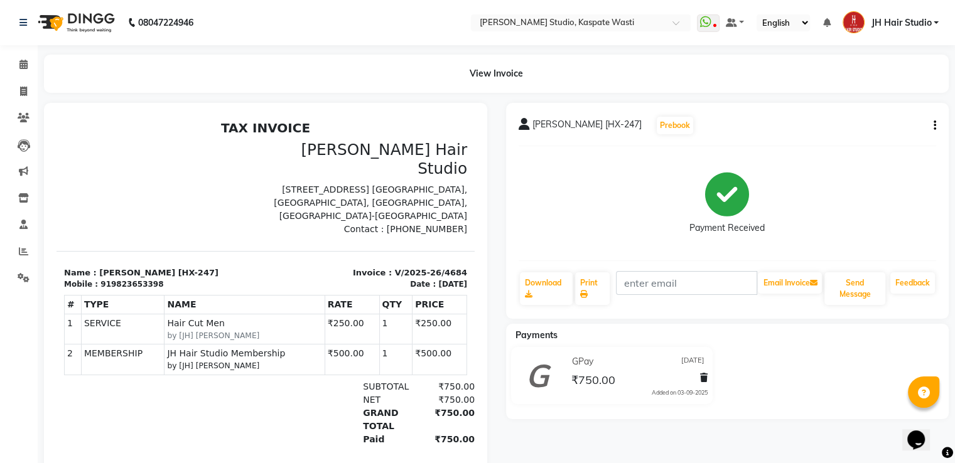
click at [539, 322] on div "Ragav [HX-247] Prebook Payment Received Download Print Email Invoice Send Messa…" at bounding box center [728, 292] width 462 height 379
